Goal: Information Seeking & Learning: Learn about a topic

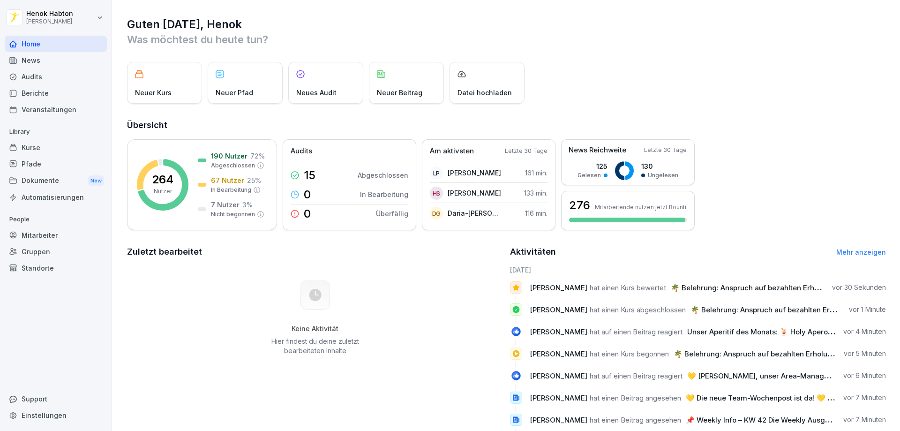
click at [54, 59] on div "News" at bounding box center [56, 60] width 102 height 16
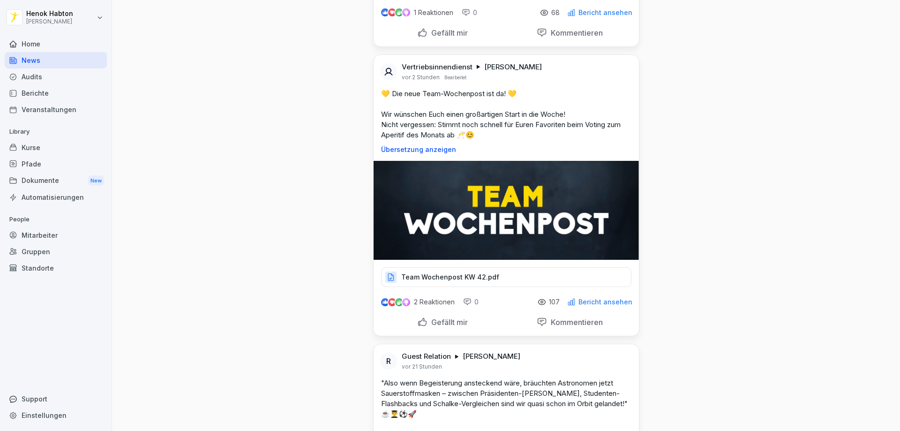
scroll to position [328, 0]
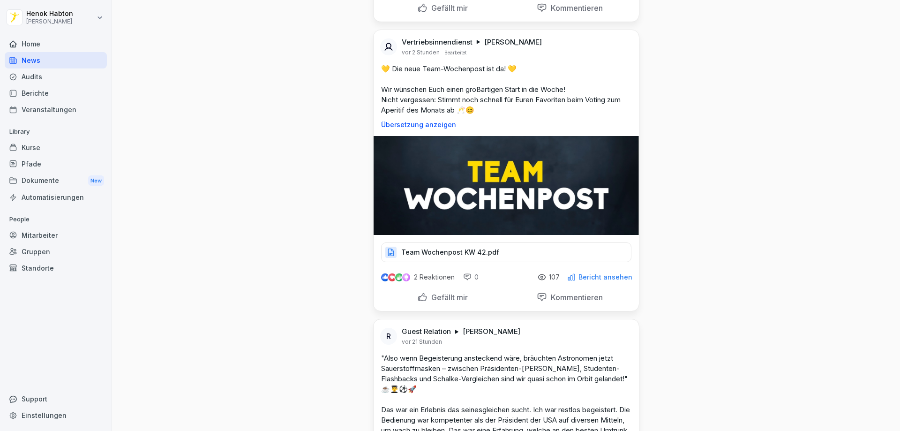
click at [473, 253] on p "Team Wochenpost KW 42.pdf" at bounding box center [450, 251] width 98 height 9
click at [454, 249] on p "Team Wochenpost KW 42.pdf" at bounding box center [450, 251] width 98 height 9
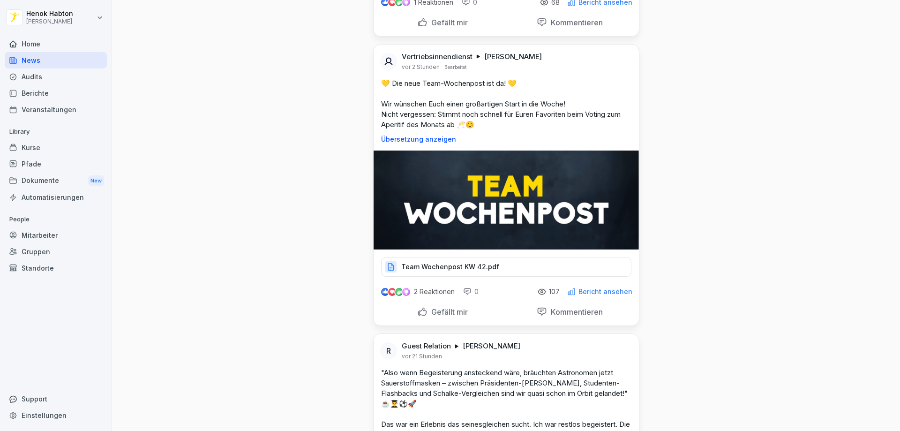
scroll to position [187, 0]
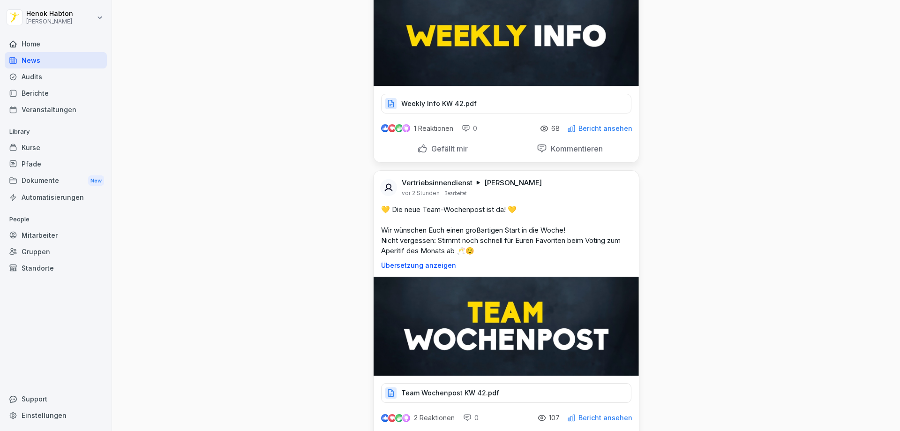
click at [522, 395] on div "Team Wochenpost KW 42.pdf" at bounding box center [506, 393] width 250 height 20
click at [509, 98] on div "Weekly Info KW 42.pdf" at bounding box center [506, 104] width 250 height 20
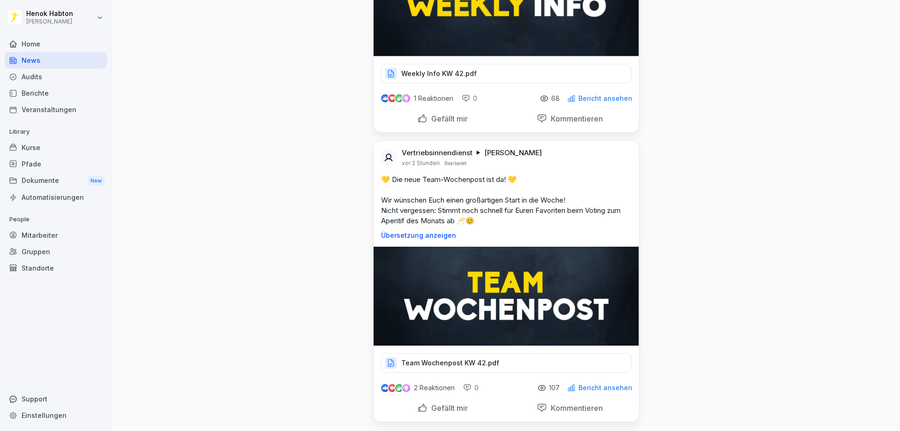
scroll to position [234, 0]
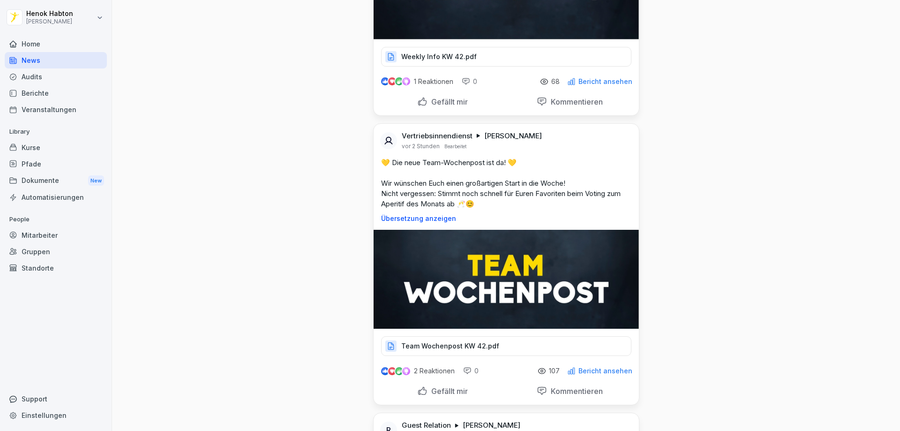
click at [443, 56] on p "Weekly Info KW 42.pdf" at bounding box center [438, 56] width 75 height 9
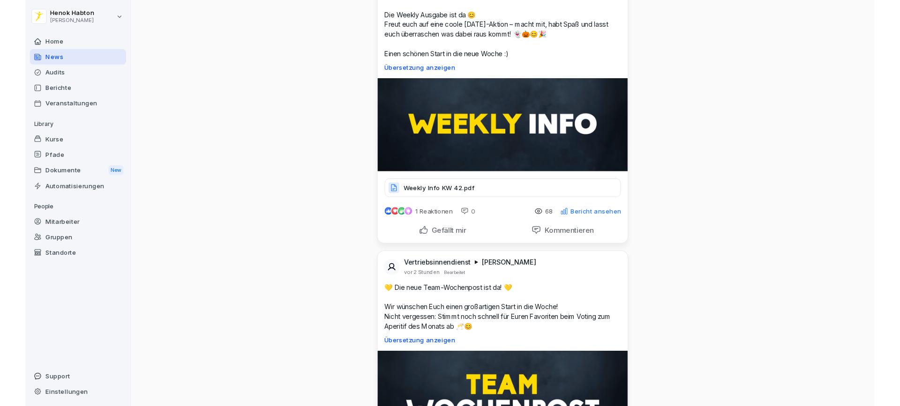
scroll to position [94, 0]
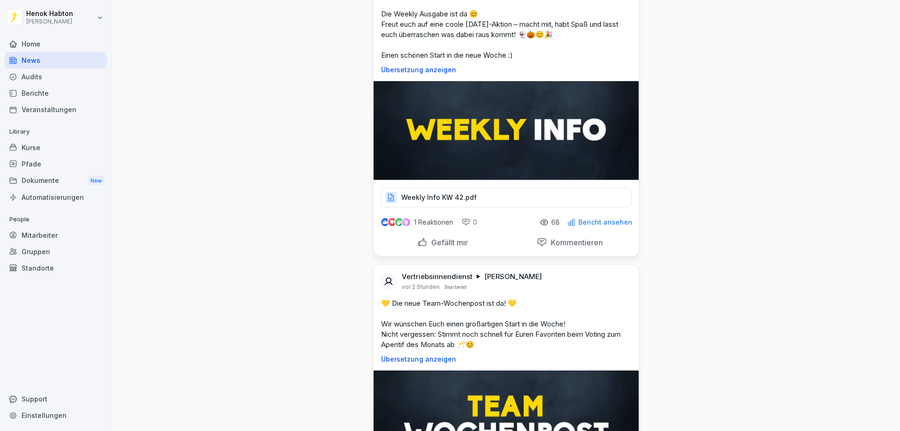
click at [461, 193] on p "Weekly Info KW 42.pdf" at bounding box center [438, 197] width 75 height 9
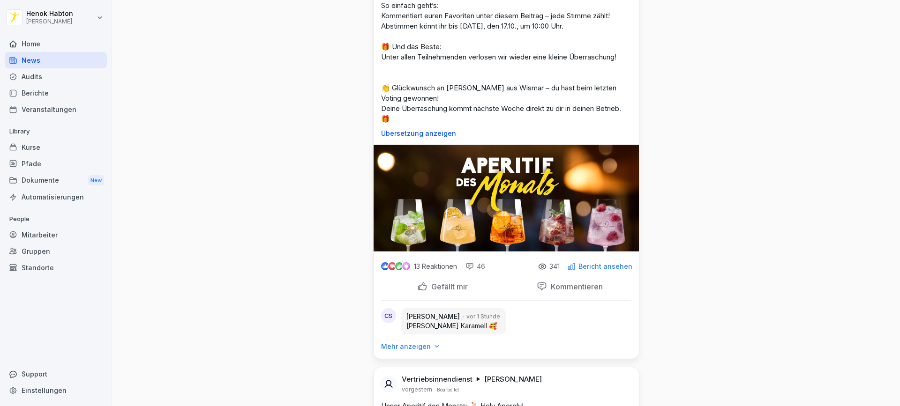
scroll to position [1406, 0]
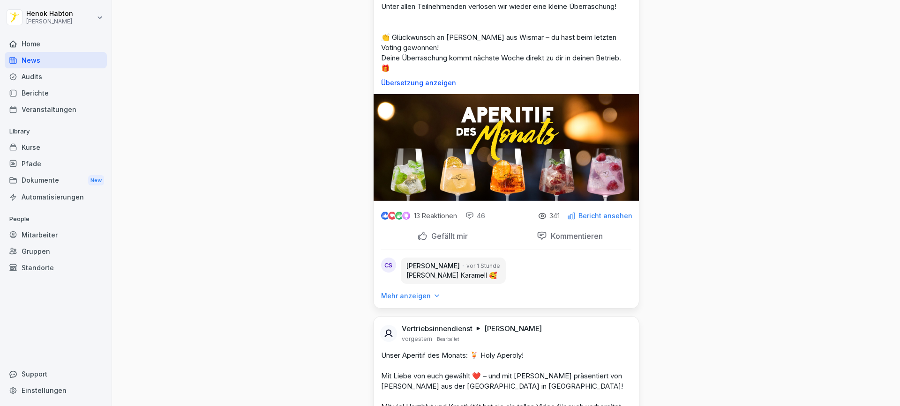
drag, startPoint x: 391, startPoint y: 260, endPoint x: 440, endPoint y: 261, distance: 48.7
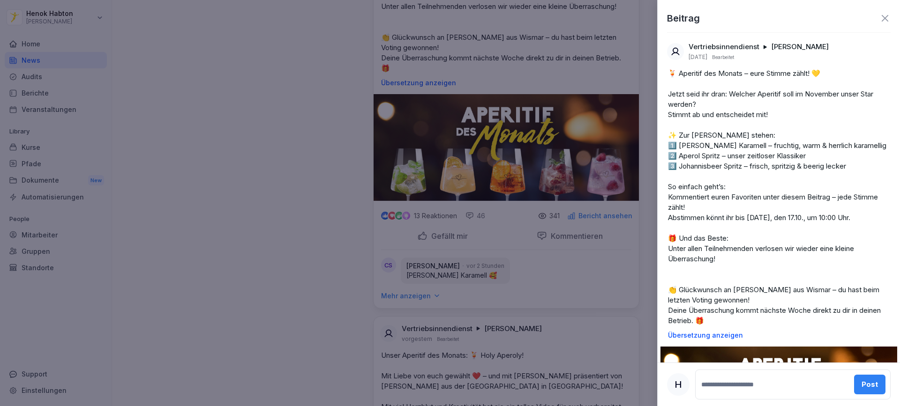
click at [50, 62] on div at bounding box center [450, 203] width 900 height 406
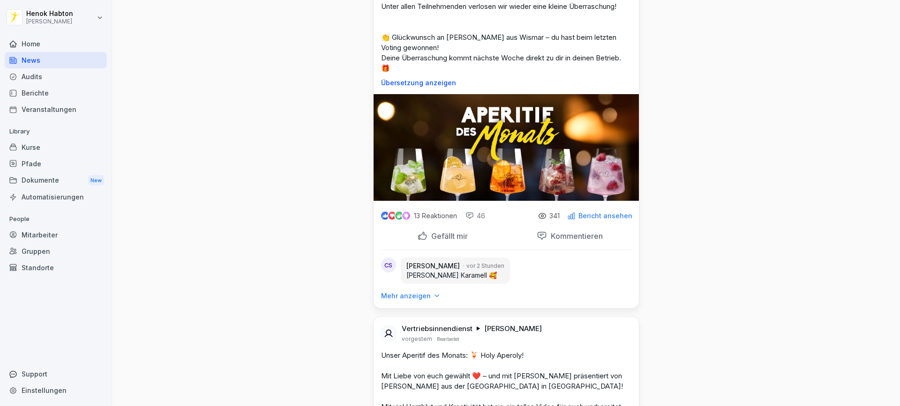
click at [45, 43] on div "Home" at bounding box center [56, 44] width 102 height 16
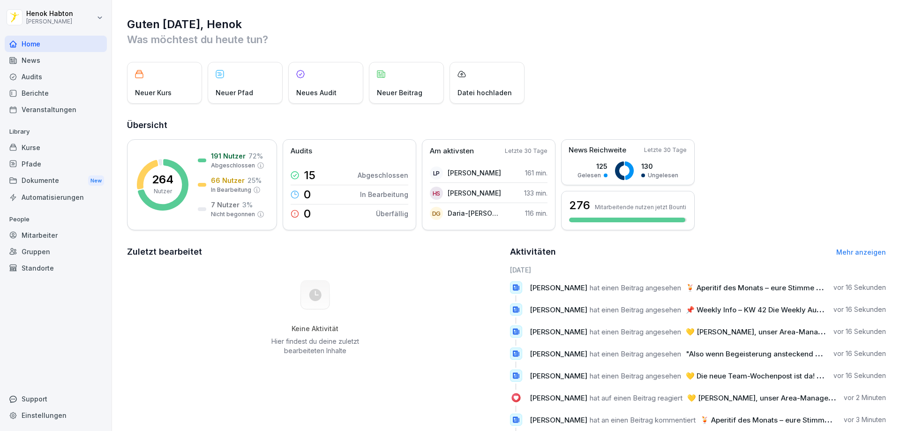
click at [71, 59] on div "News" at bounding box center [56, 60] width 102 height 16
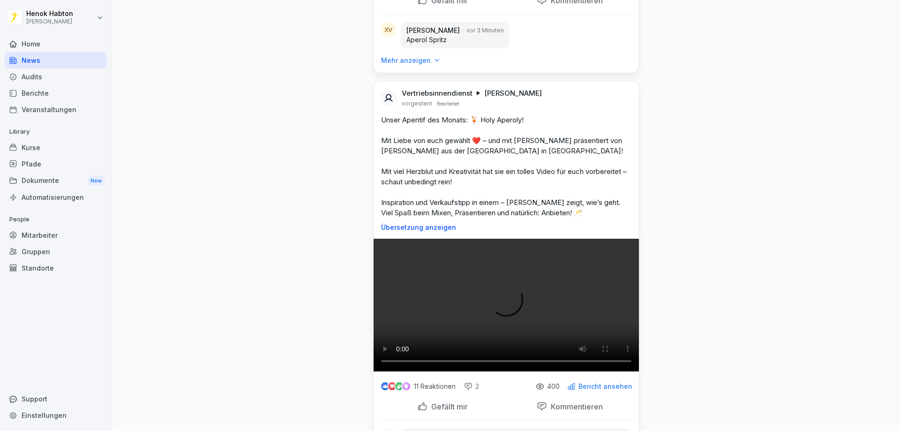
scroll to position [1687, 0]
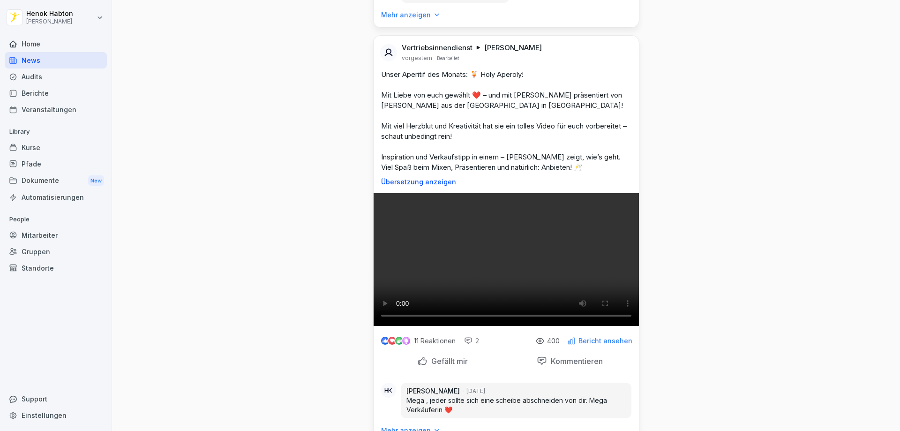
click at [434, 18] on icon at bounding box center [437, 15] width 7 height 7
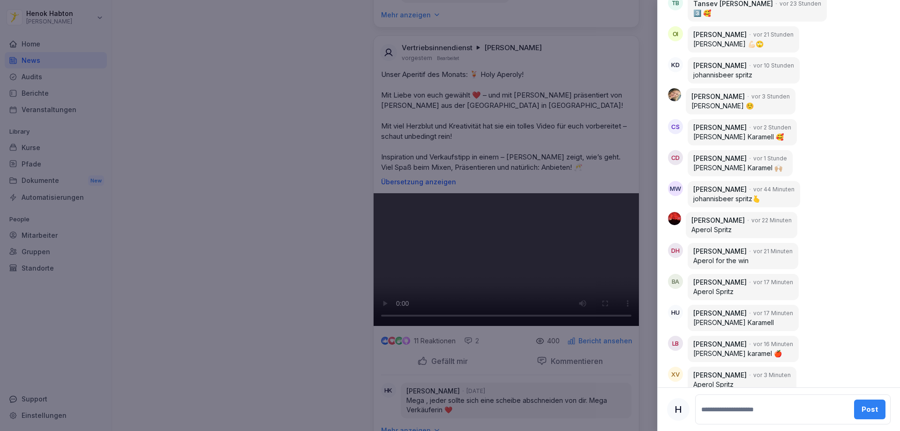
scroll to position [1791, 0]
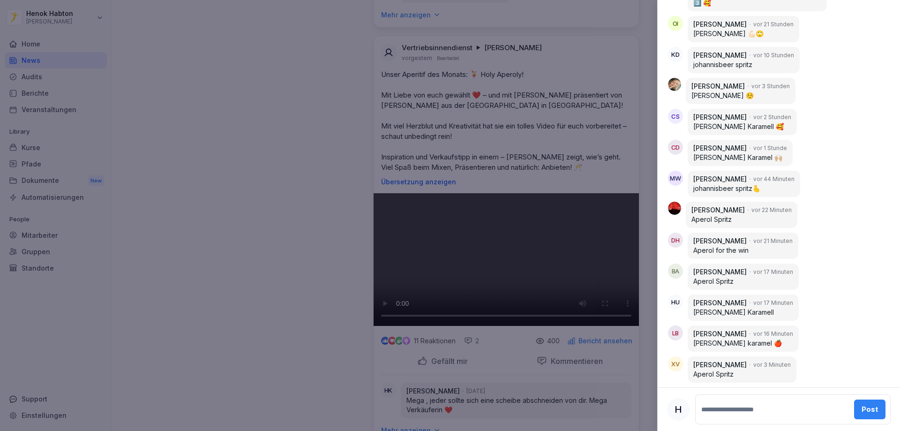
click at [770, 410] on textarea at bounding box center [773, 409] width 149 height 19
type textarea "**********"
click at [859, 415] on button "Post" at bounding box center [869, 409] width 31 height 20
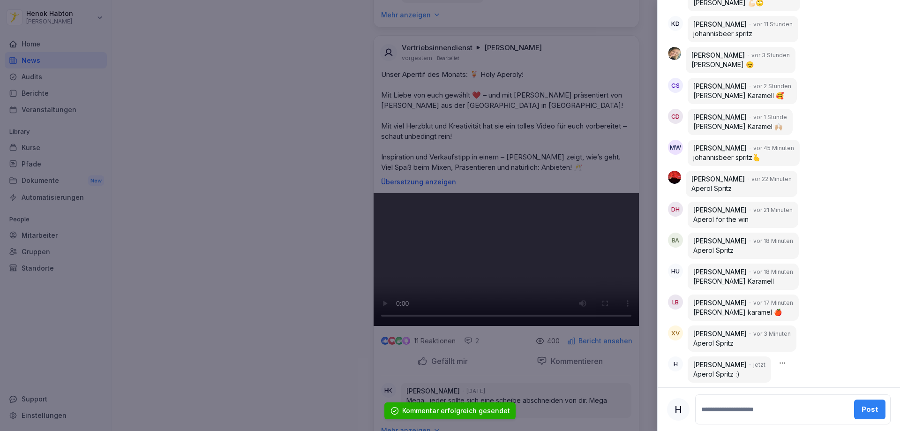
click at [673, 178] on img at bounding box center [674, 177] width 13 height 13
click at [700, 175] on p "[PERSON_NAME]" at bounding box center [717, 178] width 53 height 9
click at [685, 175] on div "Giampaolo Motta vor 22 Minuten Aperol Spritz" at bounding box center [779, 184] width 222 height 26
click at [709, 174] on p "[PERSON_NAME]" at bounding box center [717, 178] width 53 height 9
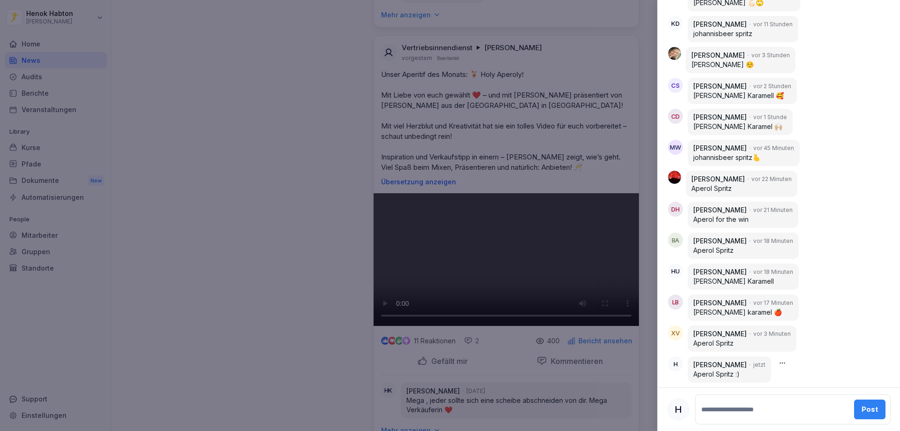
click at [165, 129] on div at bounding box center [450, 215] width 900 height 431
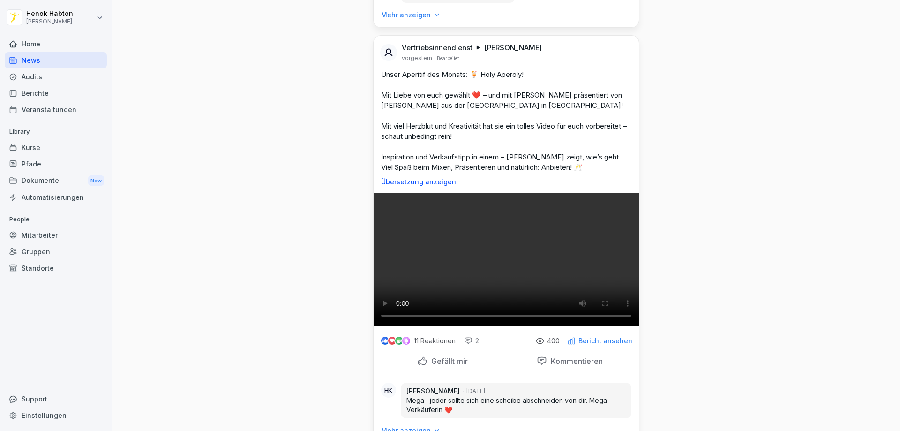
click at [51, 79] on div "Audits" at bounding box center [56, 76] width 102 height 16
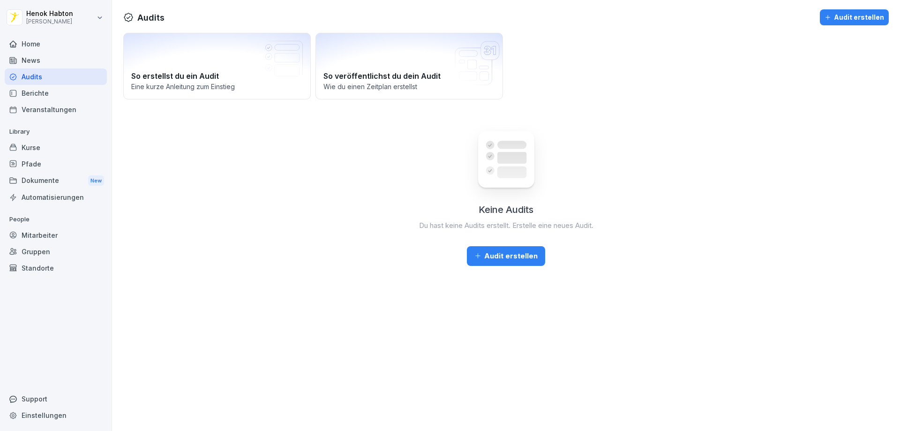
click at [52, 93] on div "Berichte" at bounding box center [56, 93] width 102 height 16
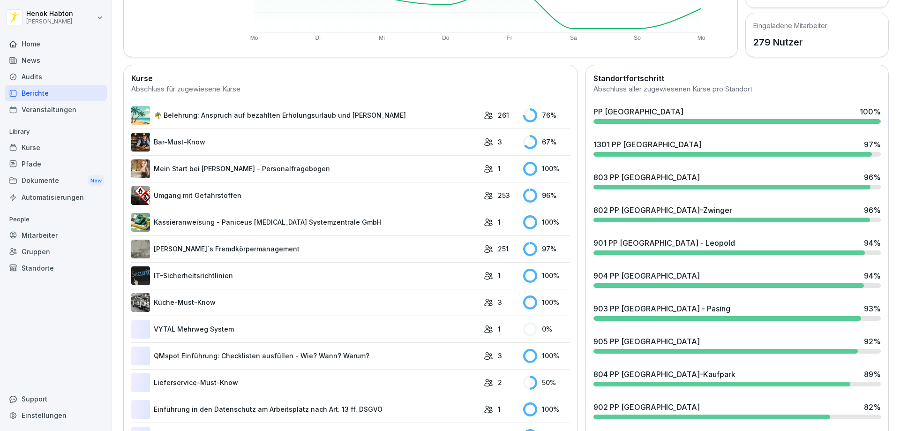
scroll to position [234, 0]
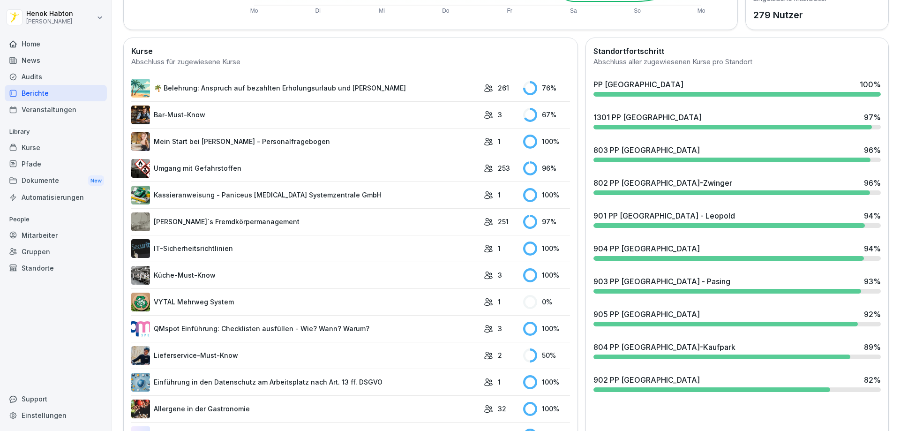
click at [655, 379] on div "902 PP Augsburg 82 %" at bounding box center [736, 379] width 287 height 11
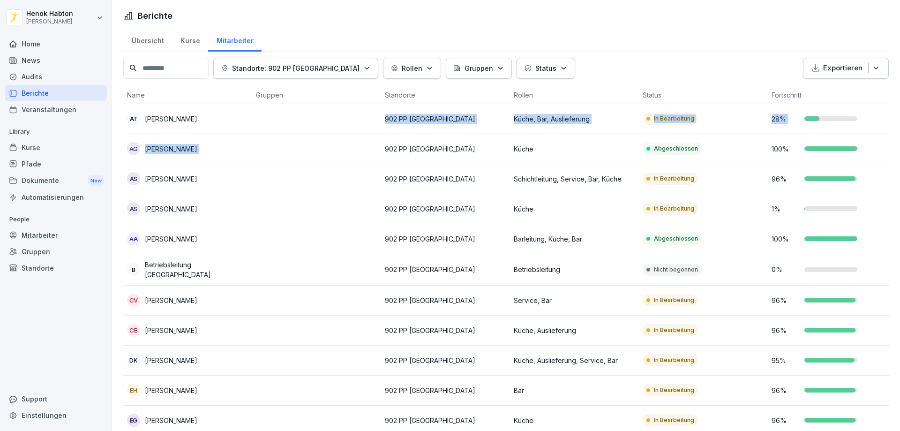
drag, startPoint x: 337, startPoint y: 136, endPoint x: 352, endPoint y: 127, distance: 17.7
click at [352, 127] on td at bounding box center [316, 119] width 129 height 30
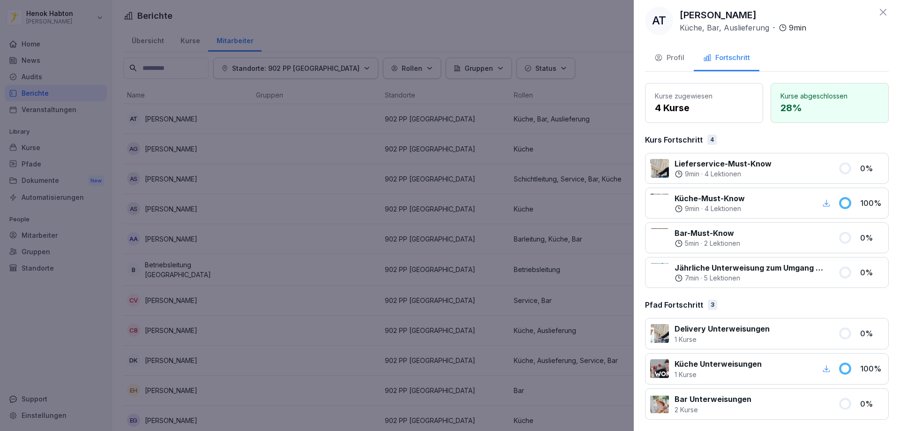
scroll to position [8, 0]
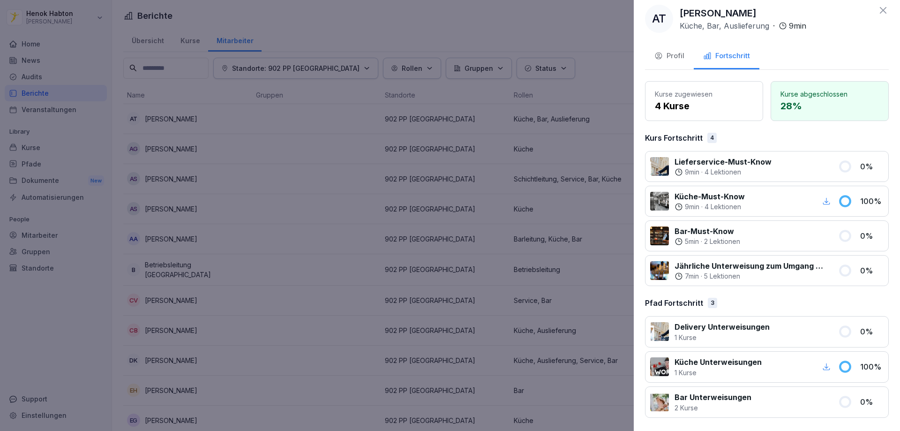
click at [316, 22] on div at bounding box center [450, 215] width 900 height 431
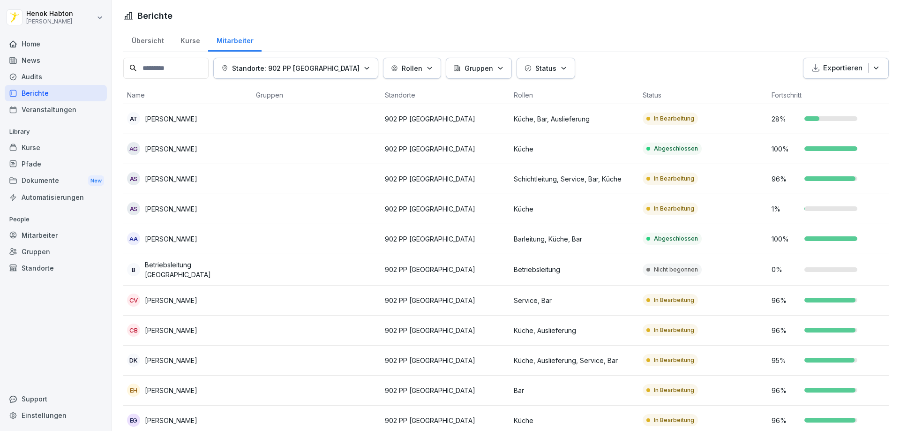
click at [223, 118] on div "AT Aleksandra Todorovic" at bounding box center [187, 118] width 121 height 13
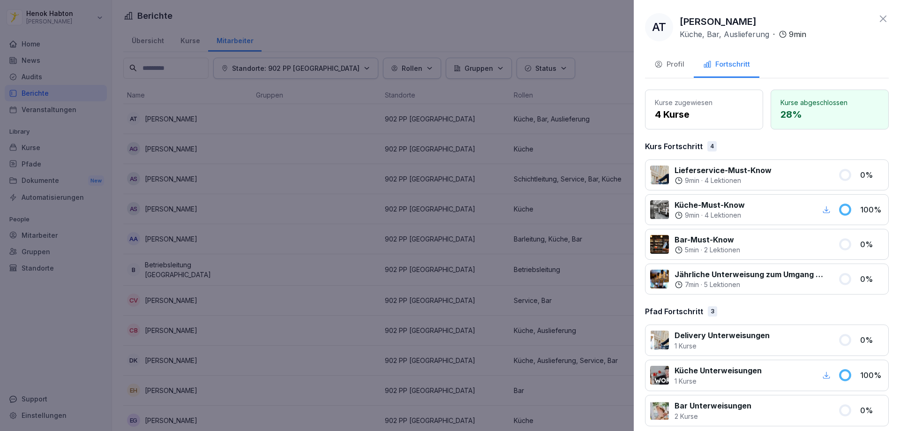
click at [18, 331] on div at bounding box center [450, 215] width 900 height 431
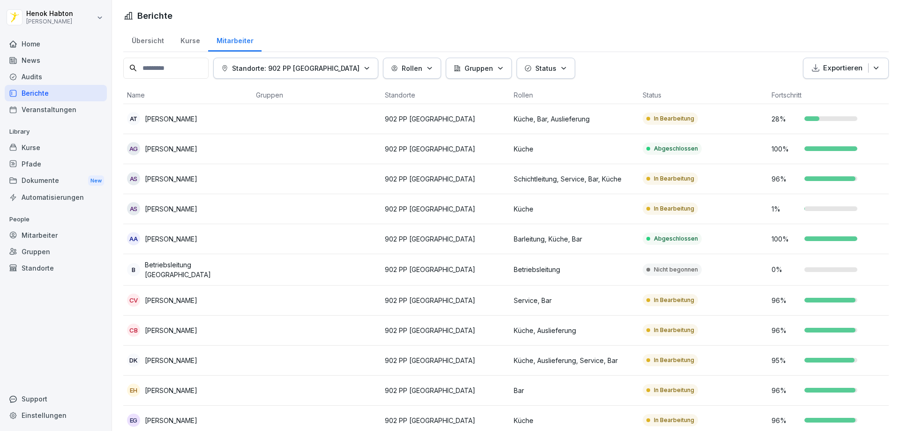
click at [77, 97] on div "Berichte" at bounding box center [56, 93] width 102 height 16
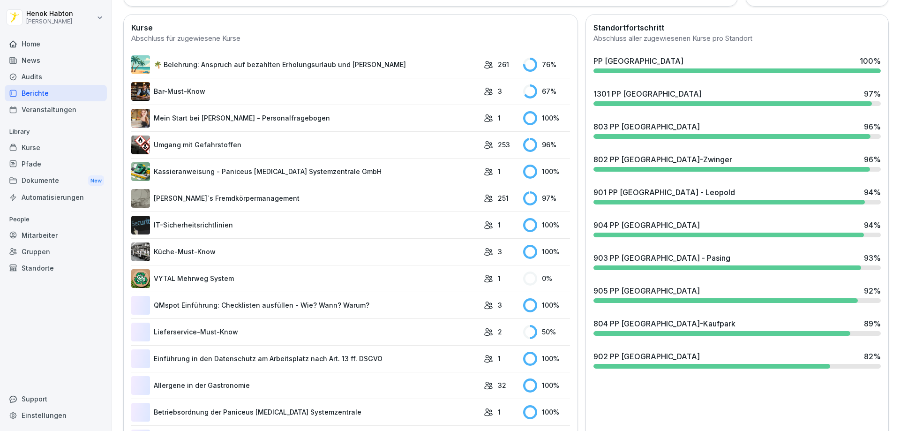
scroll to position [281, 0]
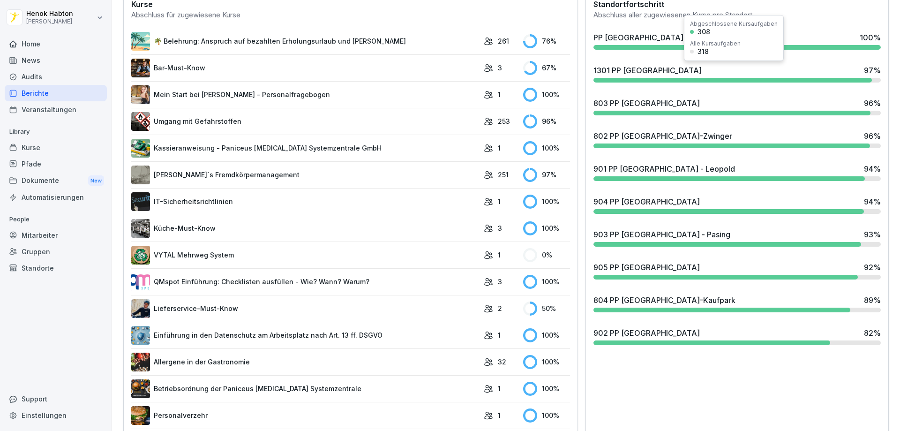
click at [641, 83] on div "1301 PP Stuttgart 97 %" at bounding box center [737, 73] width 295 height 25
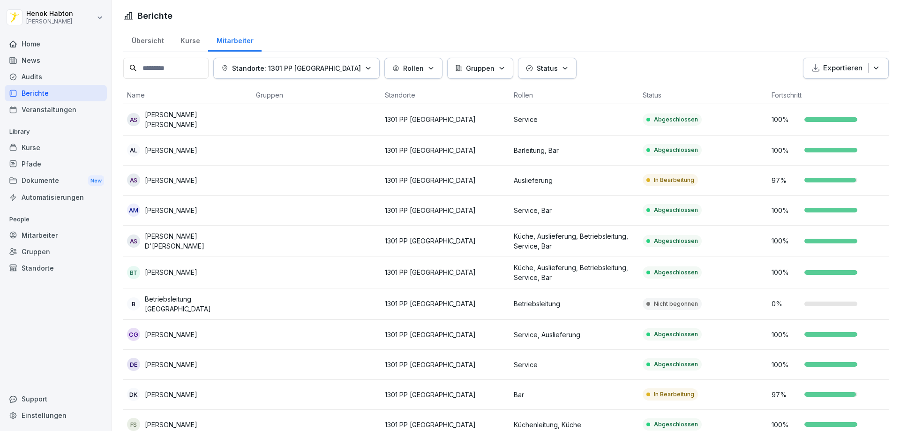
click at [44, 45] on div "Home" at bounding box center [56, 44] width 102 height 16
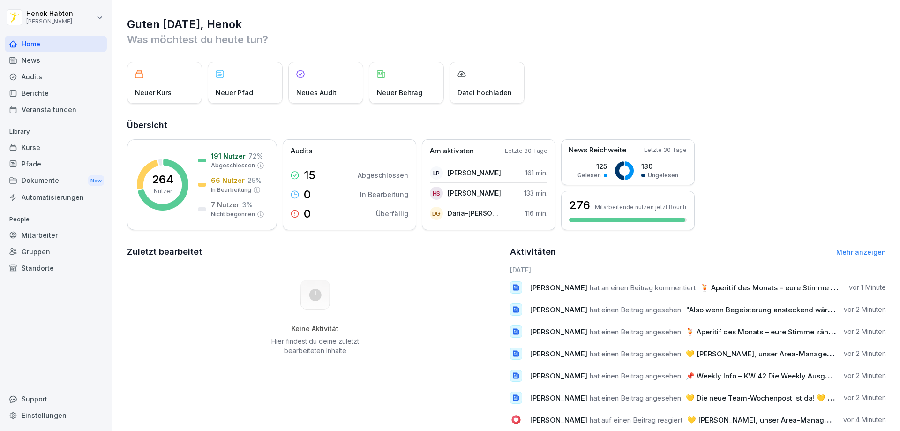
scroll to position [48, 0]
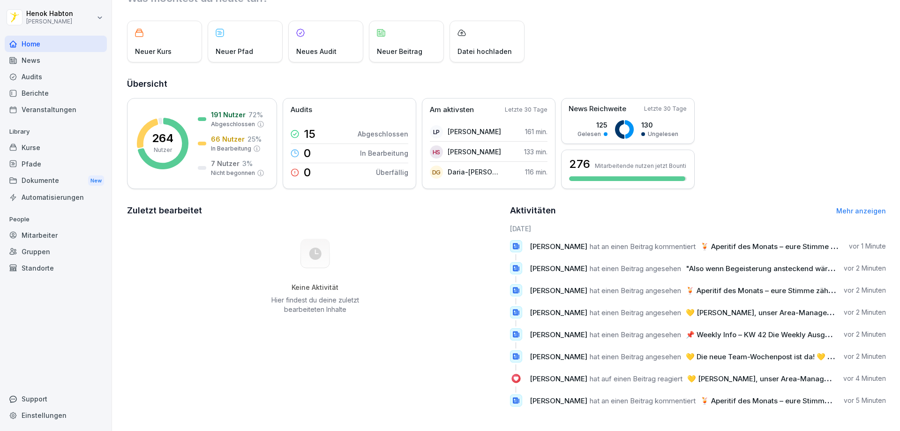
click at [542, 374] on span "[PERSON_NAME]" at bounding box center [559, 378] width 58 height 9
click at [541, 374] on span "[PERSON_NAME]" at bounding box center [559, 378] width 58 height 9
click at [522, 372] on div "Janis Janet Fröhlich hat auf einen Beitrag reagiert 💛 Gordon, unser Area-Manage…" at bounding box center [698, 378] width 376 height 12
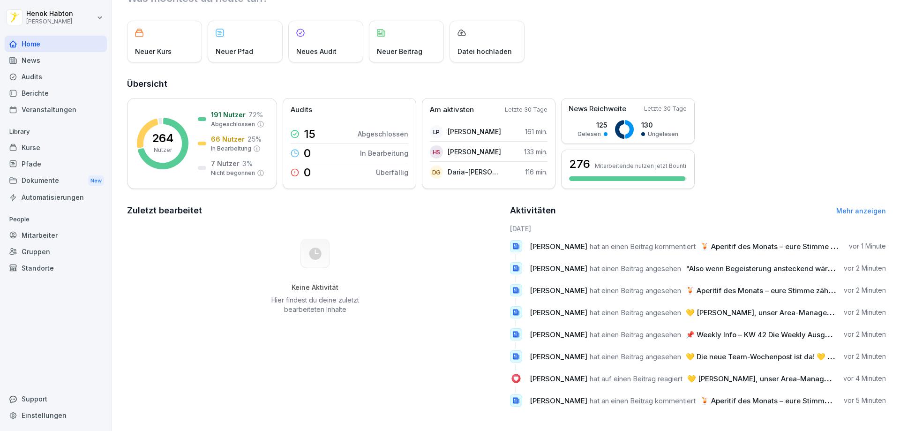
click at [515, 374] on rect at bounding box center [515, 378] width 9 height 9
click at [41, 66] on div "News" at bounding box center [56, 60] width 102 height 16
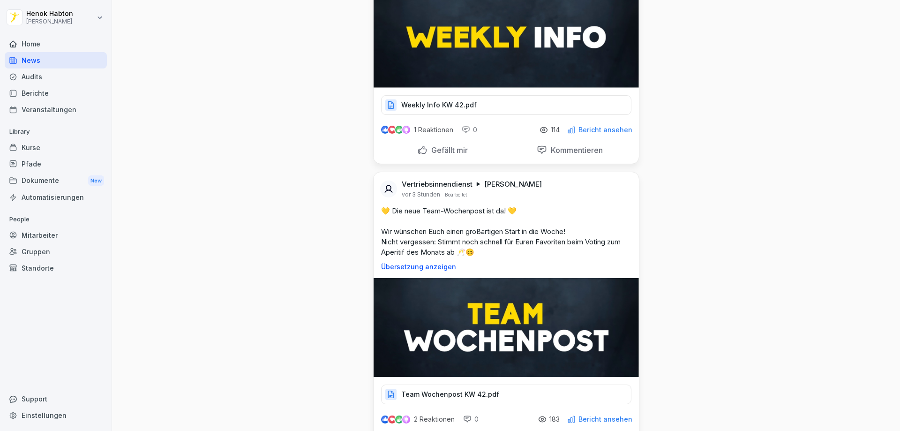
scroll to position [234, 0]
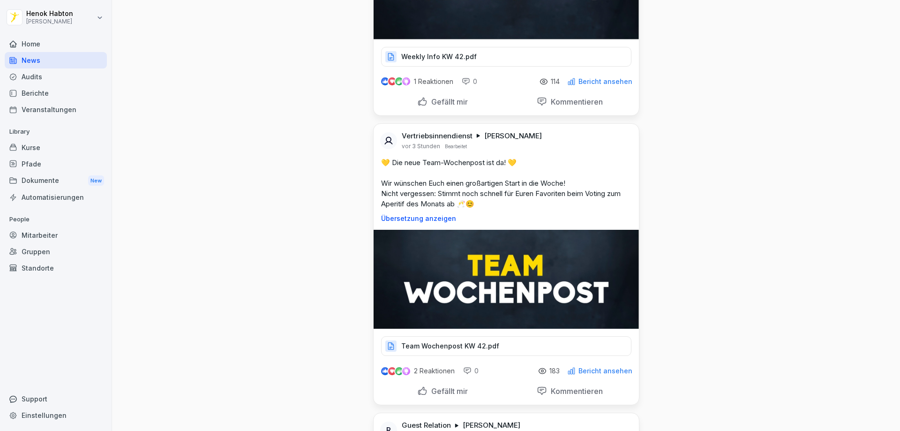
click at [479, 348] on p "Team Wochenpost KW 42.pdf" at bounding box center [450, 345] width 98 height 9
